Goal: Task Accomplishment & Management: Use online tool/utility

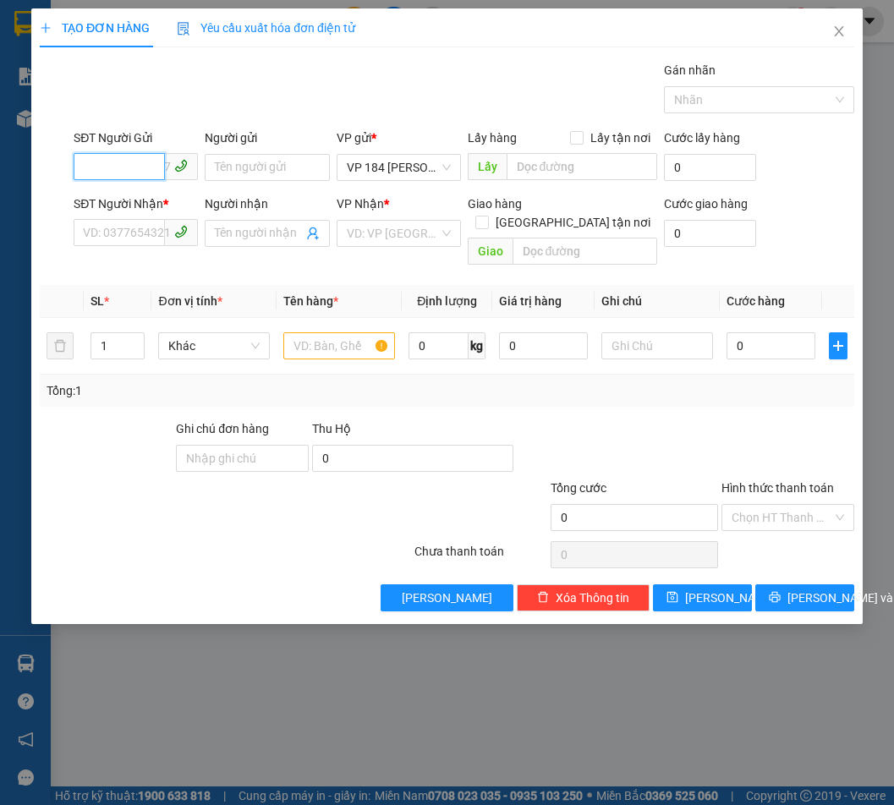
click at [117, 169] on input "SĐT Người Gửi" at bounding box center [119, 166] width 91 height 27
click at [128, 193] on div "0834703739 - KIỀU NGA" at bounding box center [148, 201] width 129 height 19
type input "0834703739"
type input "KIỀU NGA"
type input "0942655252"
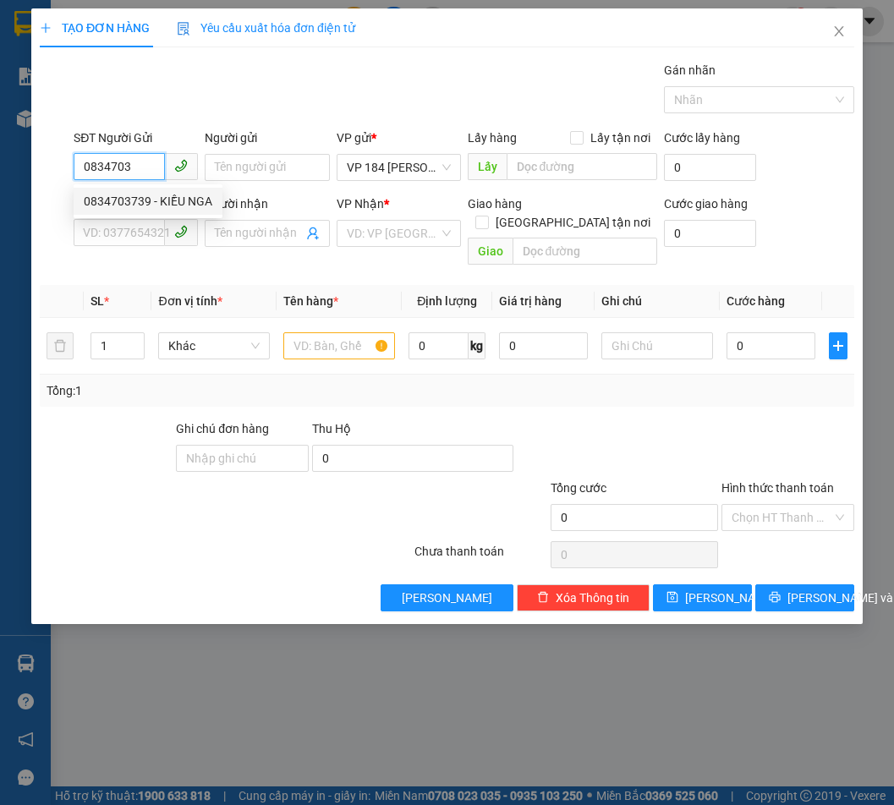
type input "ANH LẬP"
type input "VPVT"
type input "CK SCB 5/9"
type input "20.000"
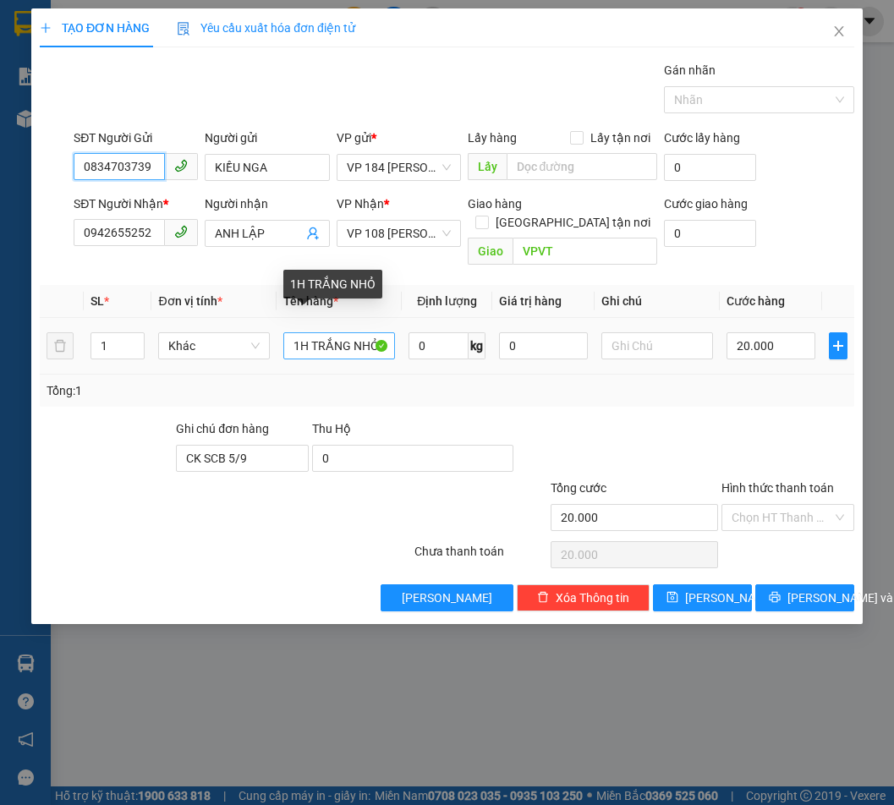
type input "0834703739"
drag, startPoint x: 315, startPoint y: 327, endPoint x: 581, endPoint y: 320, distance: 266.6
click at [581, 320] on tr "1 Khác 1H TRẮNG NHỎ 0 kg 0 20.000" at bounding box center [447, 346] width 815 height 57
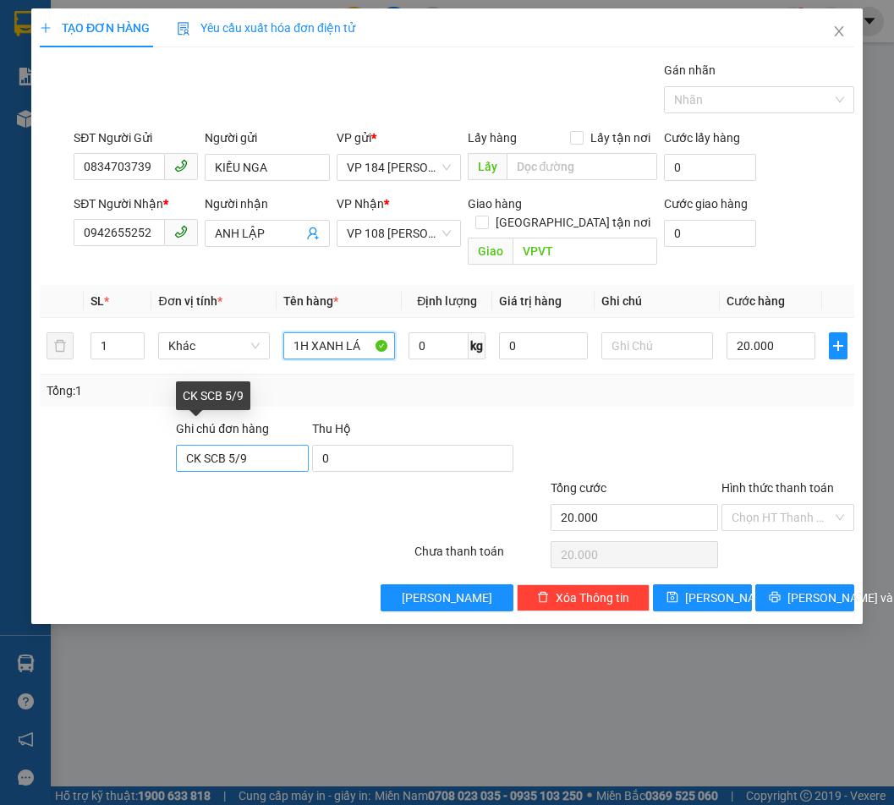
type input "1H XANH LÁ"
drag, startPoint x: 283, startPoint y: 438, endPoint x: 15, endPoint y: 467, distance: 269.7
click at [28, 467] on div "TẠO ĐƠN HÀNG Yêu cầu xuất hóa đơn điện tử Transit Pickup Surcharge Ids Transit …" at bounding box center [447, 402] width 894 height 805
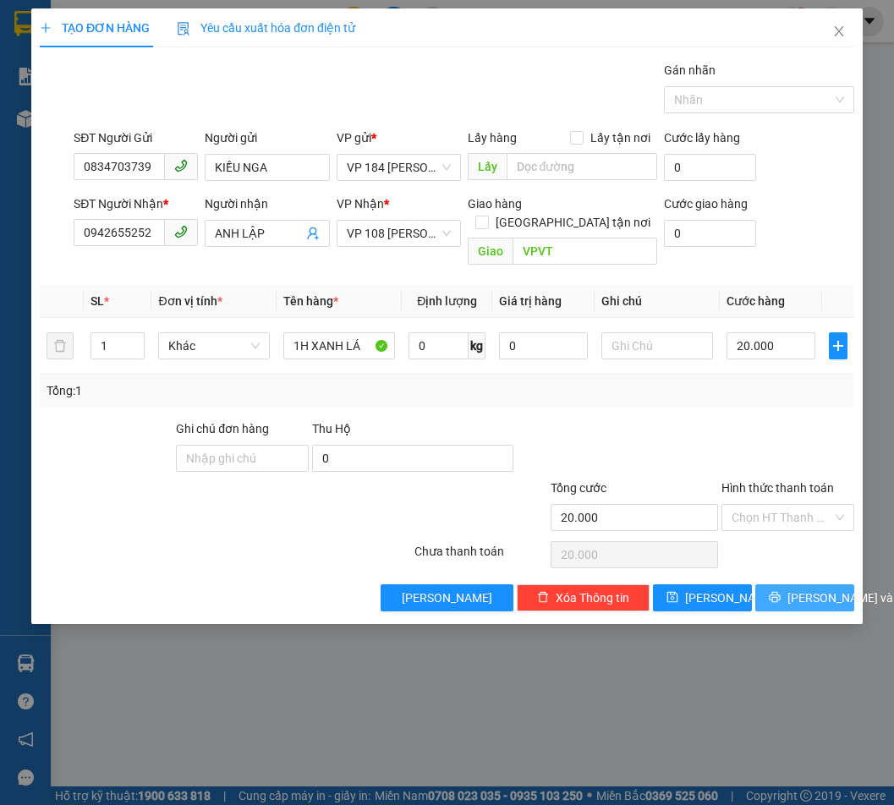
click at [803, 589] on span "[PERSON_NAME] và In" at bounding box center [847, 598] width 118 height 19
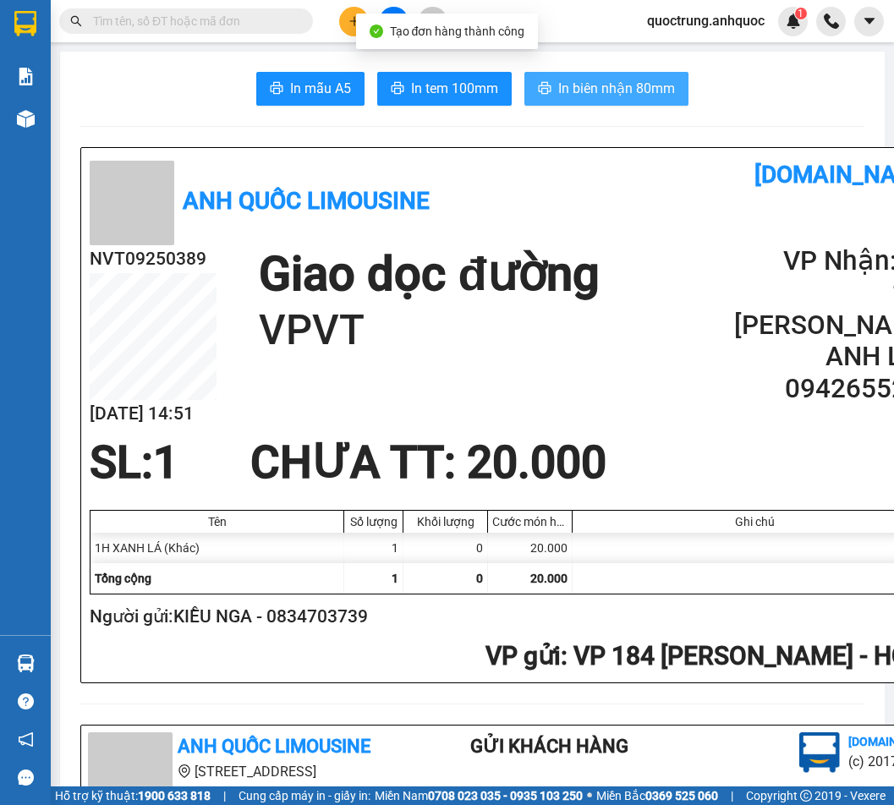
click at [558, 97] on span "In biên nhận 80mm" at bounding box center [616, 88] width 117 height 21
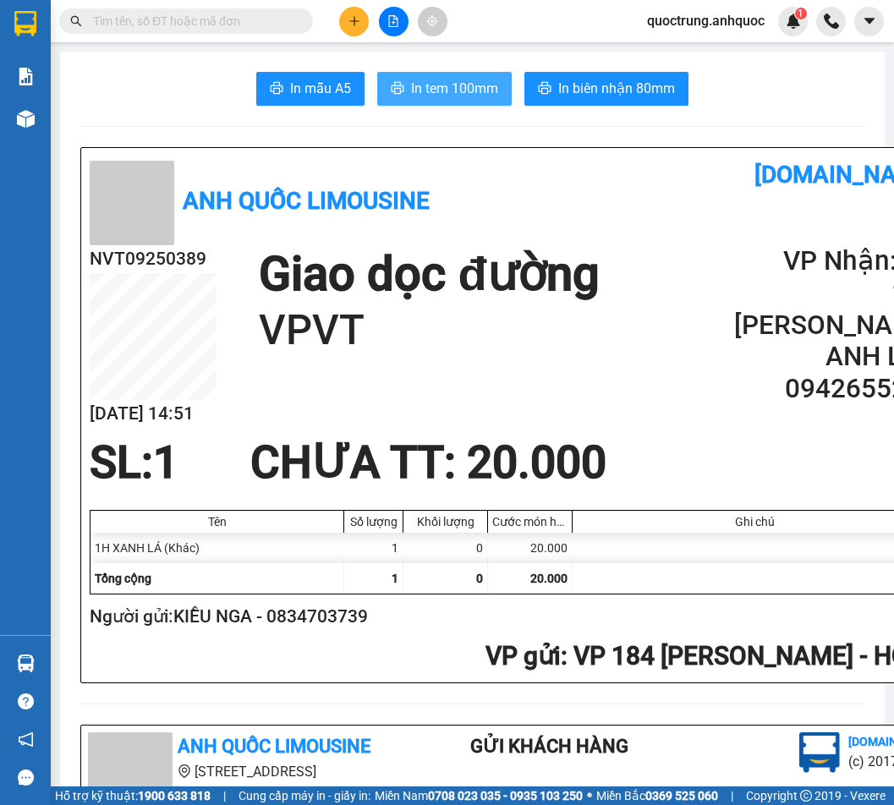
click at [487, 94] on span "In tem 100mm" at bounding box center [454, 88] width 87 height 21
